Goal: Navigation & Orientation: Find specific page/section

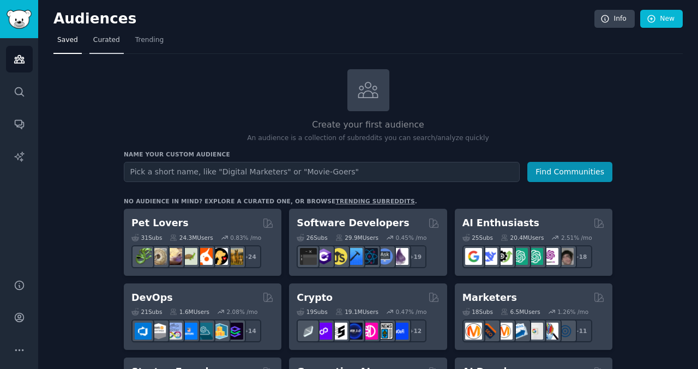
click at [102, 33] on link "Curated" at bounding box center [106, 43] width 34 height 22
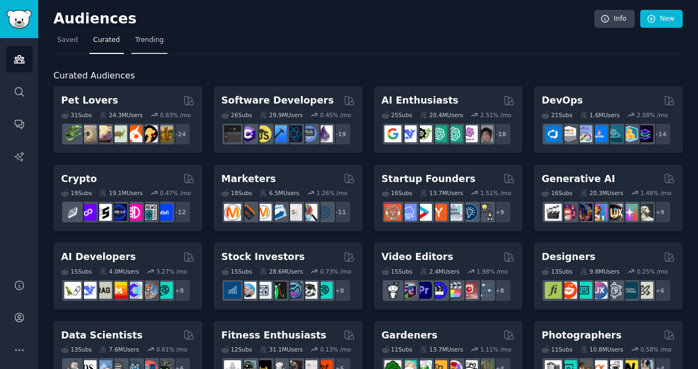
click at [149, 39] on span "Trending" at bounding box center [149, 40] width 28 height 10
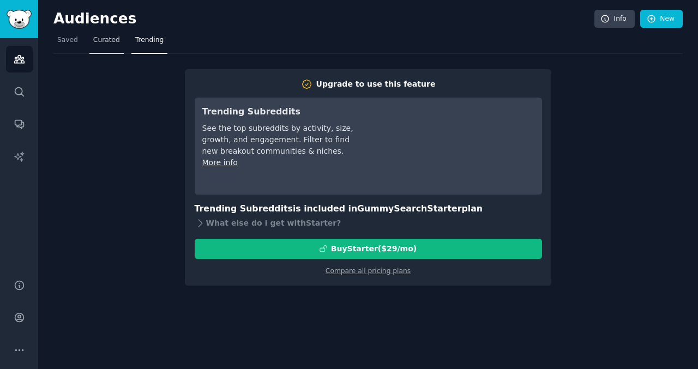
click at [98, 46] on link "Curated" at bounding box center [106, 43] width 34 height 22
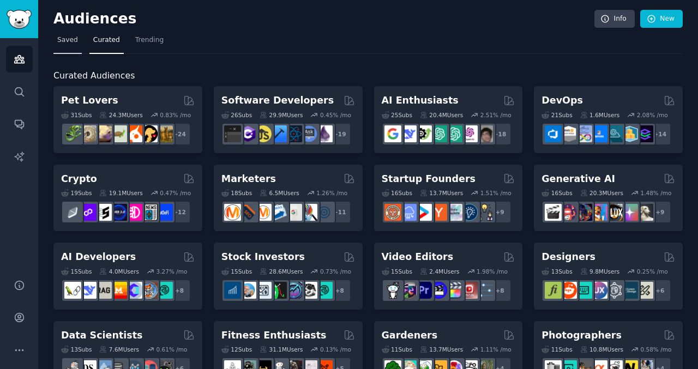
click at [69, 43] on span "Saved" at bounding box center [67, 40] width 21 height 10
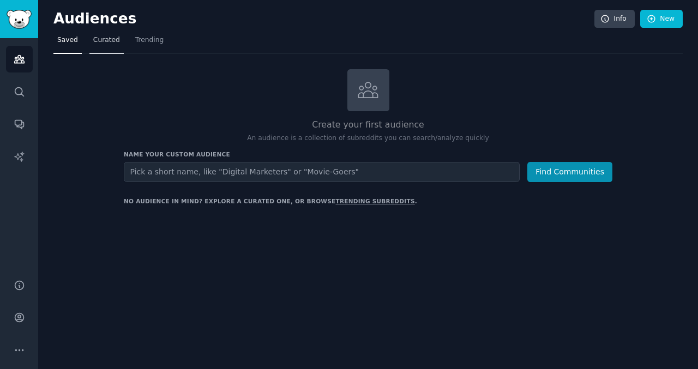
click at [119, 47] on link "Curated" at bounding box center [106, 43] width 34 height 22
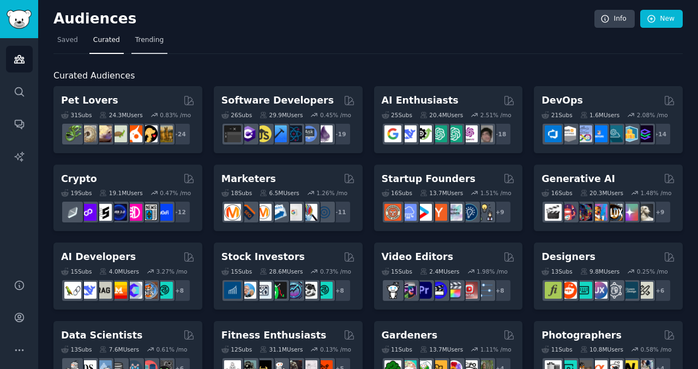
click at [154, 44] on span "Trending" at bounding box center [149, 40] width 28 height 10
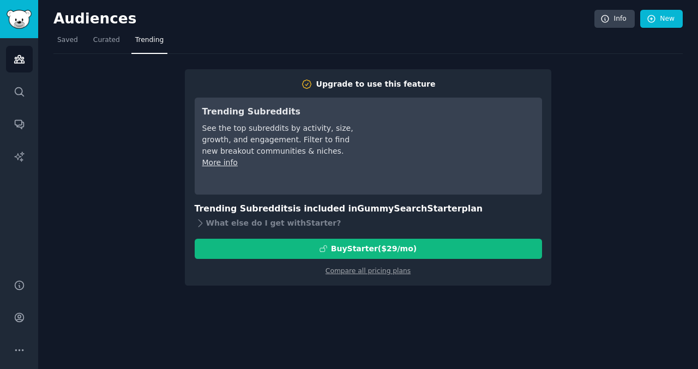
click at [580, 101] on div "Upgrade to use this feature Trending Subreddits See the top subreddits by activ…" at bounding box center [367, 170] width 629 height 232
